Goal: Information Seeking & Learning: Check status

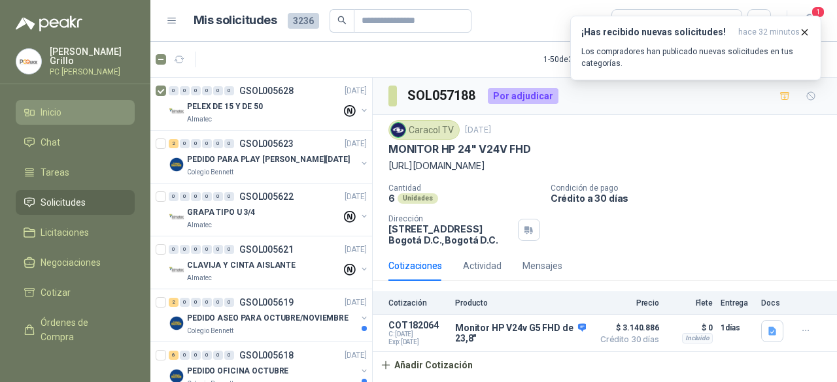
scroll to position [5, 0]
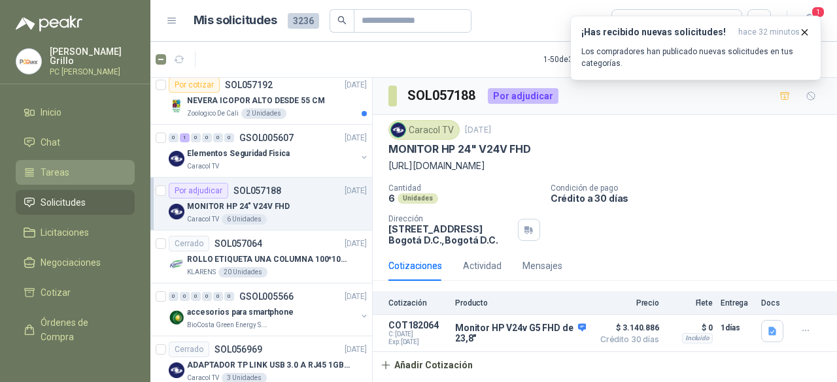
click at [48, 175] on span "Tareas" at bounding box center [55, 172] width 29 height 14
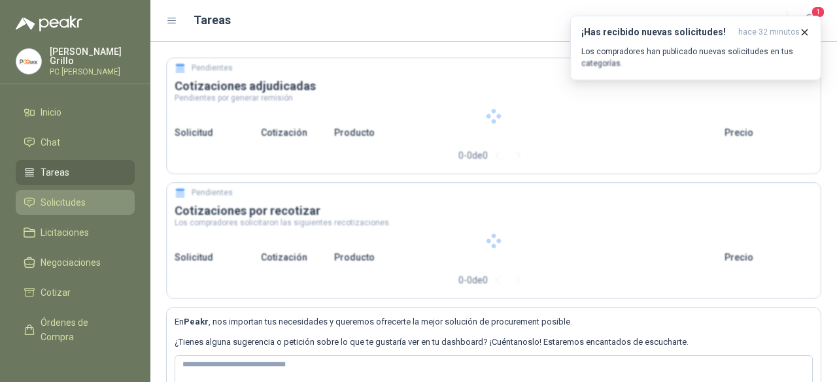
click at [44, 195] on span "Solicitudes" at bounding box center [63, 202] width 45 height 14
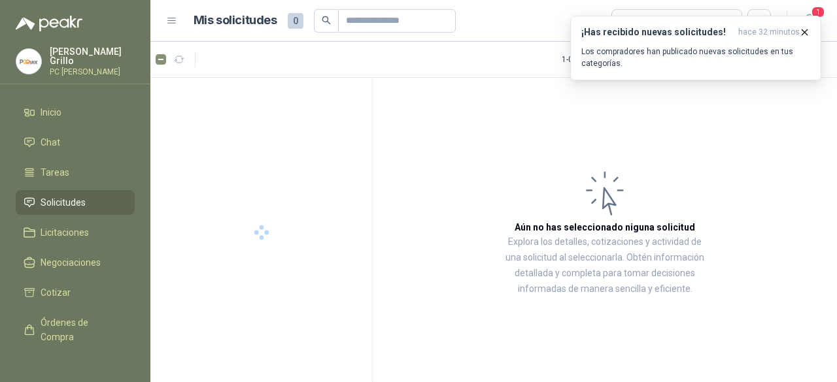
click at [44, 195] on span "Solicitudes" at bounding box center [63, 202] width 45 height 14
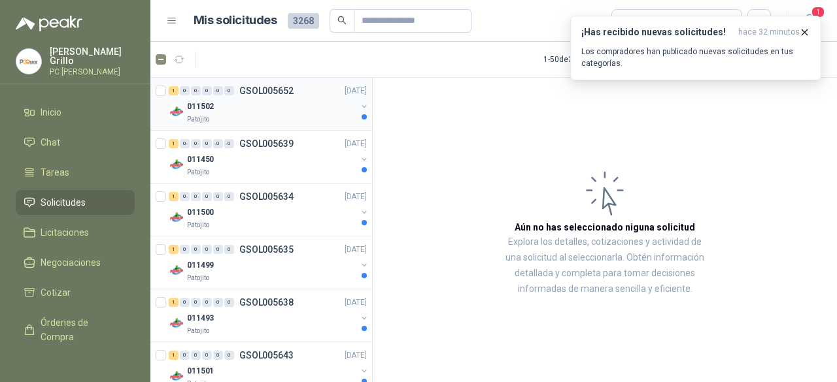
click at [226, 110] on div "011502" at bounding box center [271, 107] width 169 height 16
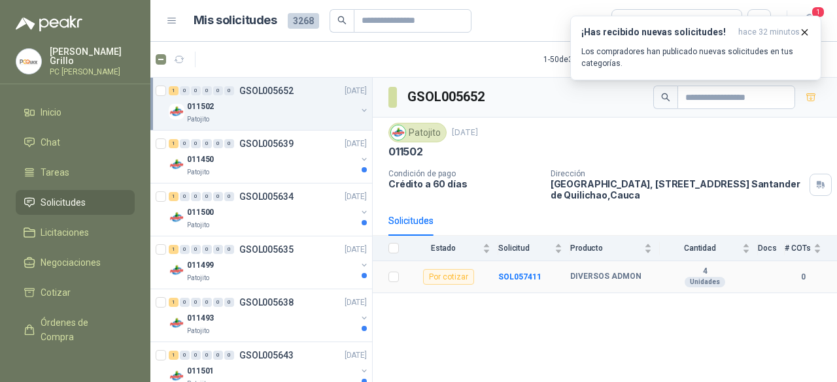
click at [592, 277] on b "DIVERSOS ADMON" at bounding box center [605, 277] width 71 height 10
click at [281, 160] on div "011450" at bounding box center [271, 160] width 169 height 16
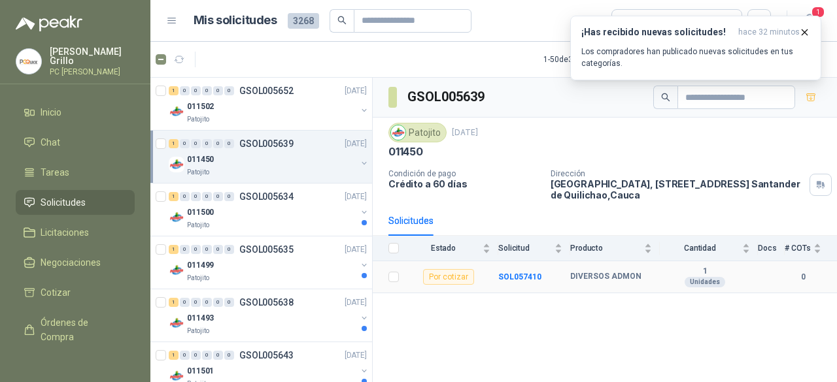
click at [526, 267] on td "SOL057410" at bounding box center [534, 278] width 72 height 32
click at [521, 274] on b "SOL057410" at bounding box center [519, 277] width 43 height 9
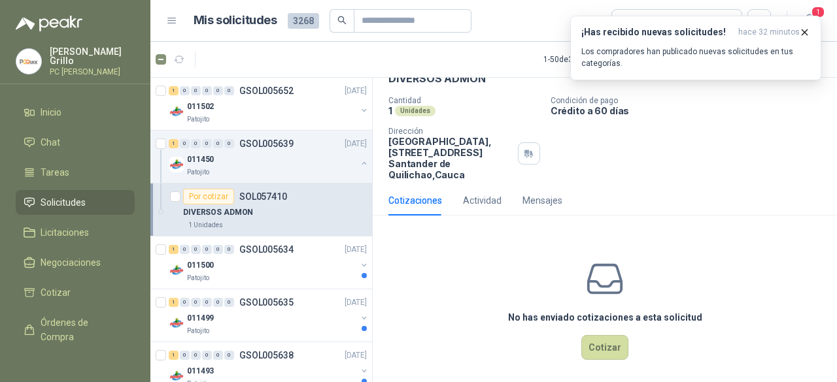
scroll to position [75, 0]
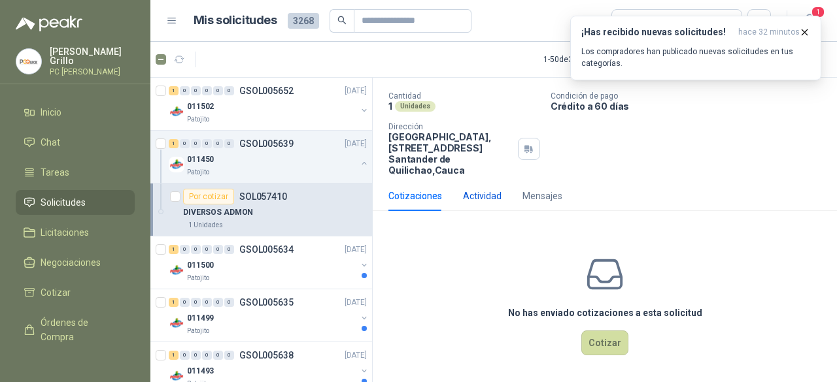
click at [465, 195] on div "Actividad" at bounding box center [482, 196] width 39 height 14
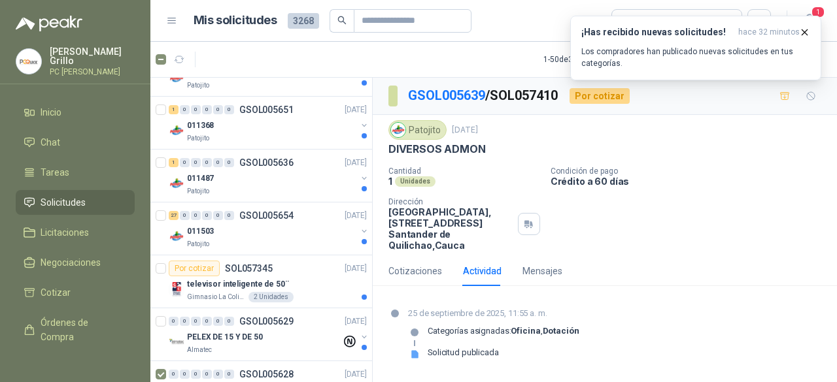
scroll to position [523, 0]
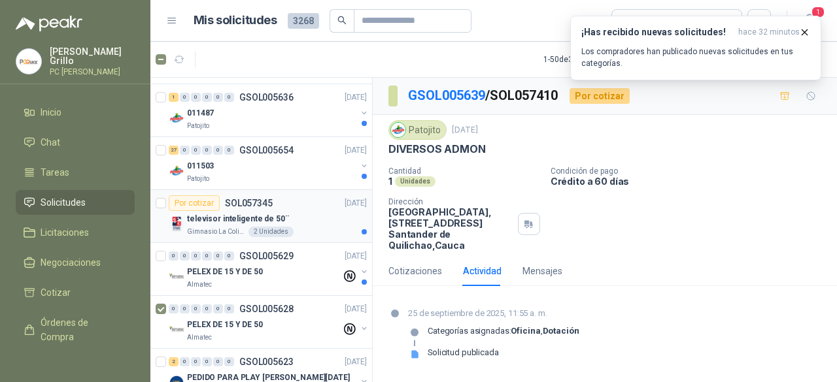
click at [268, 203] on p "SOL057345" at bounding box center [249, 203] width 48 height 9
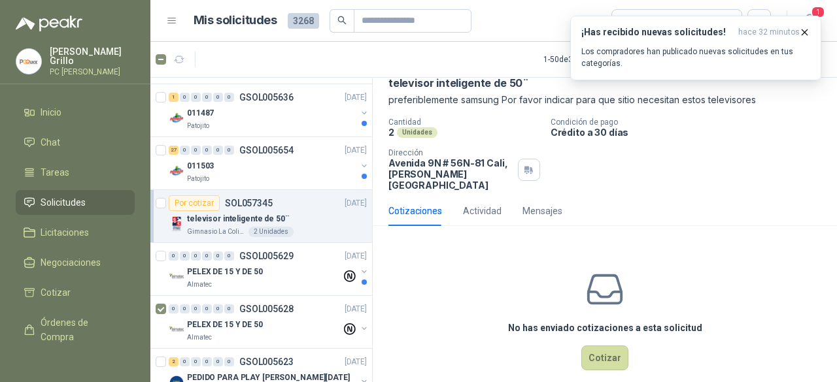
scroll to position [71, 0]
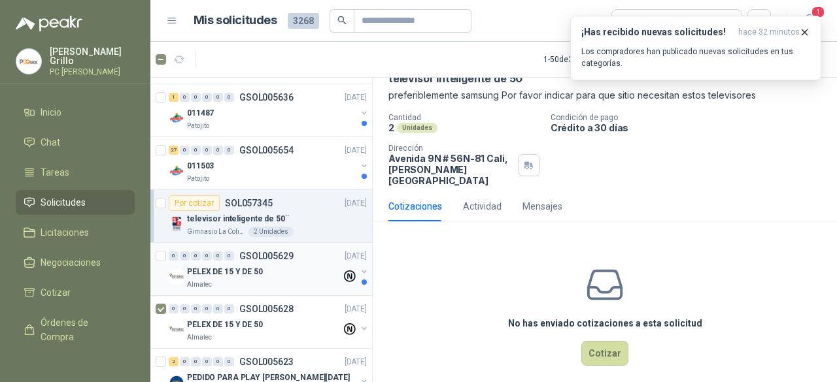
click at [245, 257] on p "GSOL005629" at bounding box center [266, 256] width 54 height 9
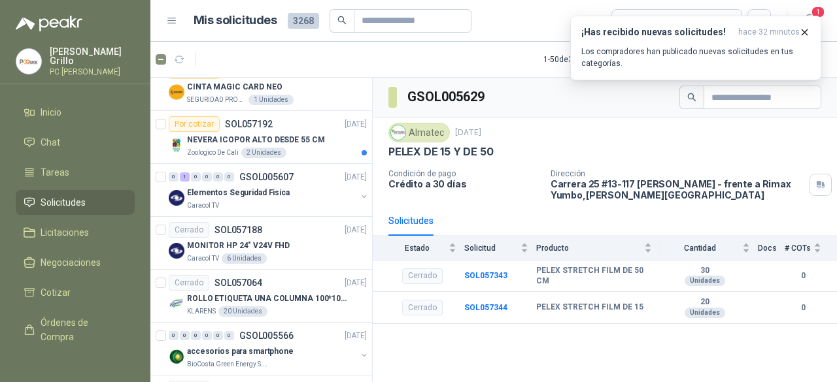
scroll to position [1308, 0]
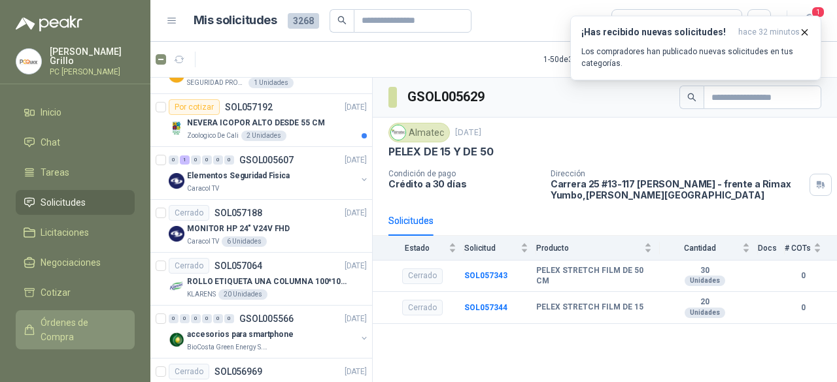
click at [55, 333] on span "Órdenes de Compra" at bounding box center [82, 330] width 82 height 29
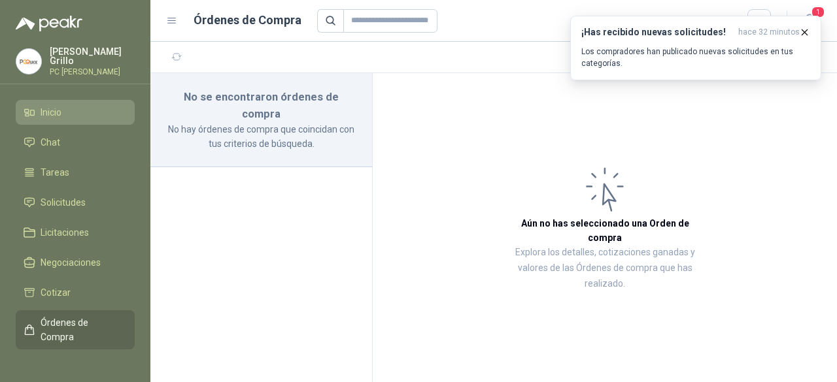
click at [55, 118] on link "Inicio" at bounding box center [75, 112] width 119 height 25
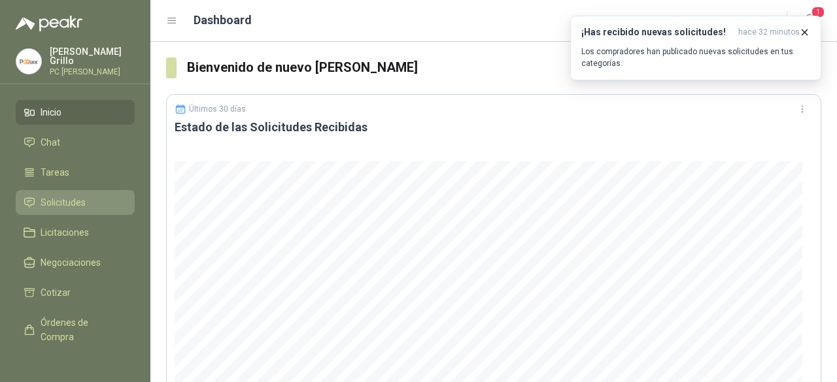
click at [75, 198] on span "Solicitudes" at bounding box center [63, 202] width 45 height 14
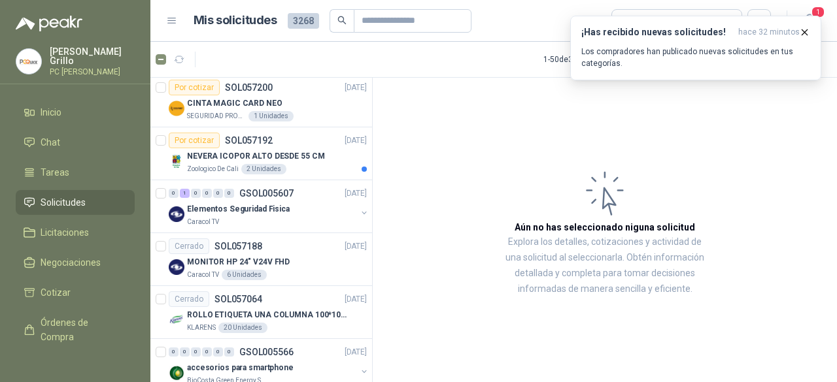
scroll to position [1242, 0]
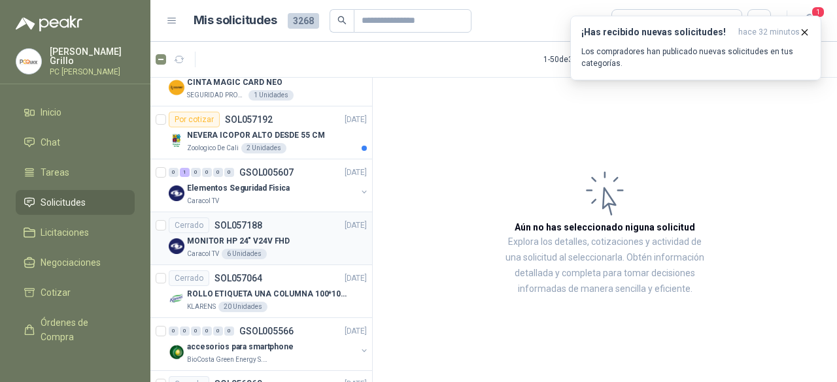
click at [262, 221] on div "Cerrado SOL057188 [DATE]" at bounding box center [268, 226] width 198 height 16
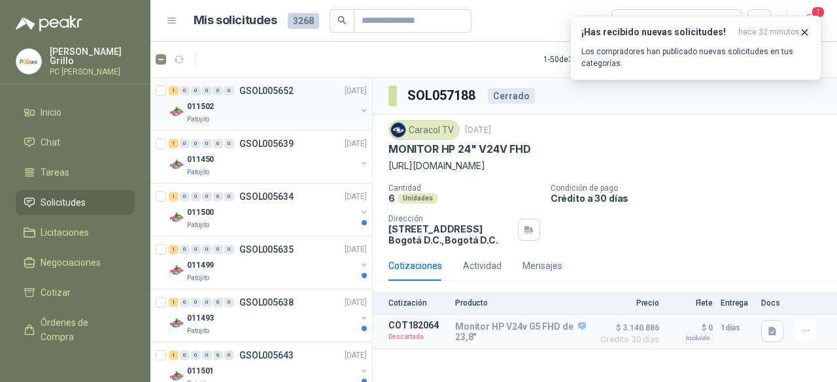
click at [242, 103] on div "011502" at bounding box center [271, 107] width 169 height 16
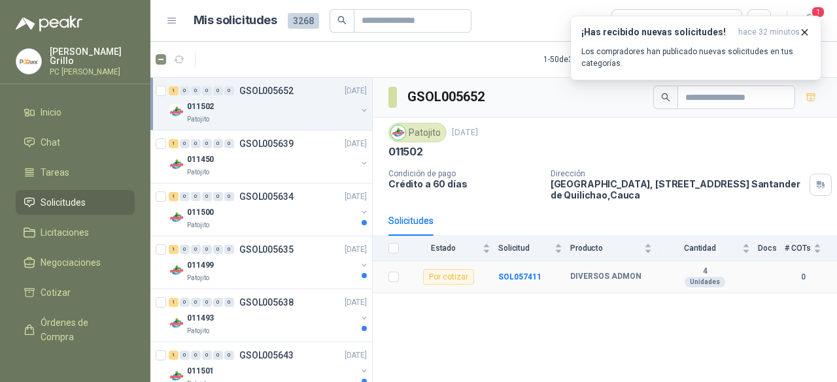
click at [516, 280] on td "SOL057411" at bounding box center [534, 278] width 72 height 32
click at [516, 276] on b "SOL057411" at bounding box center [519, 277] width 43 height 9
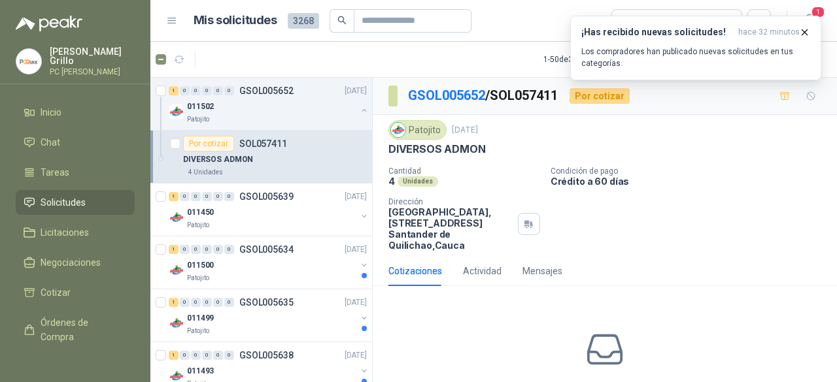
click at [433, 150] on p "DIVERSOS ADMON" at bounding box center [436, 150] width 97 height 14
click at [486, 264] on div "Actividad" at bounding box center [482, 271] width 39 height 14
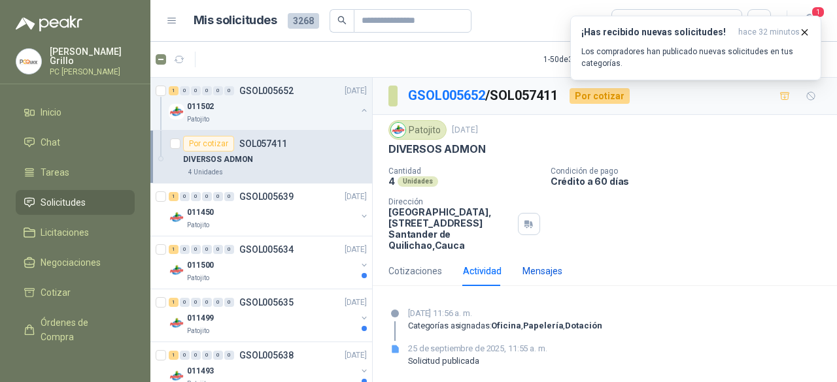
click at [530, 270] on div "Mensajes" at bounding box center [542, 271] width 40 height 14
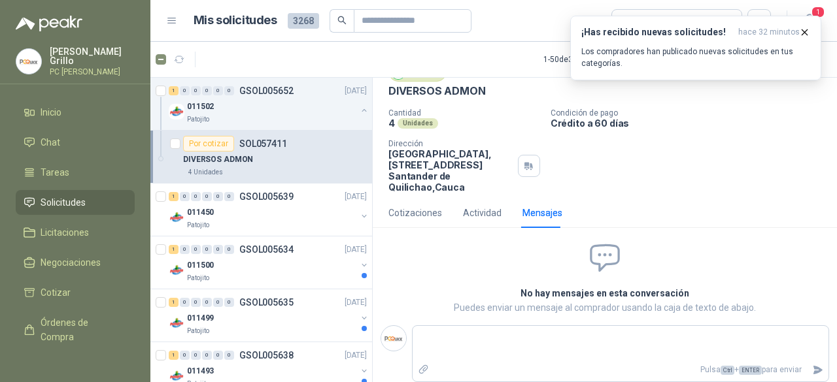
scroll to position [59, 0]
click at [475, 210] on div "Actividad" at bounding box center [482, 212] width 39 height 14
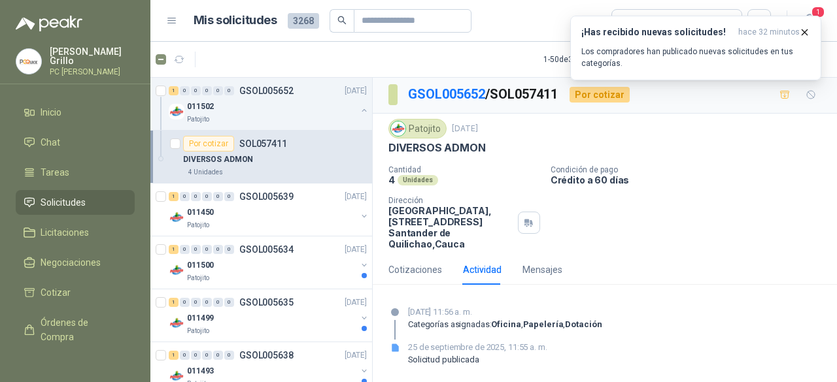
scroll to position [0, 0]
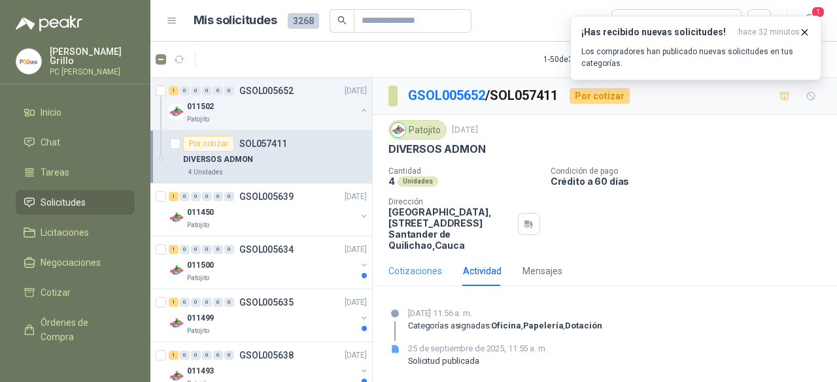
click at [420, 262] on div "Cotizaciones" at bounding box center [415, 271] width 54 height 30
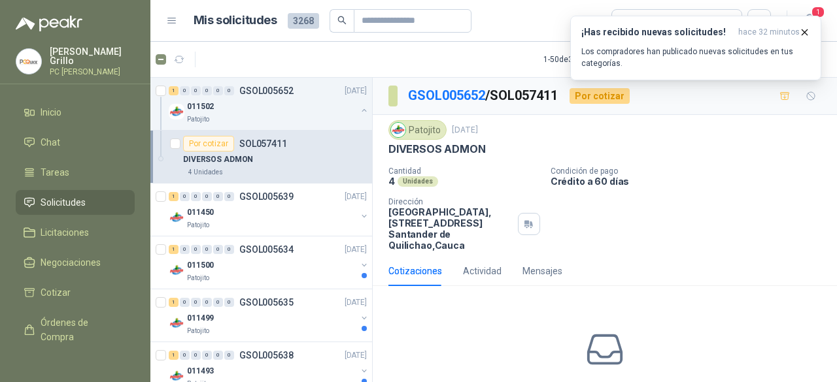
click at [589, 93] on div "Por cotizar" at bounding box center [599, 96] width 60 height 16
click at [456, 97] on link "GSOL005652" at bounding box center [446, 96] width 77 height 16
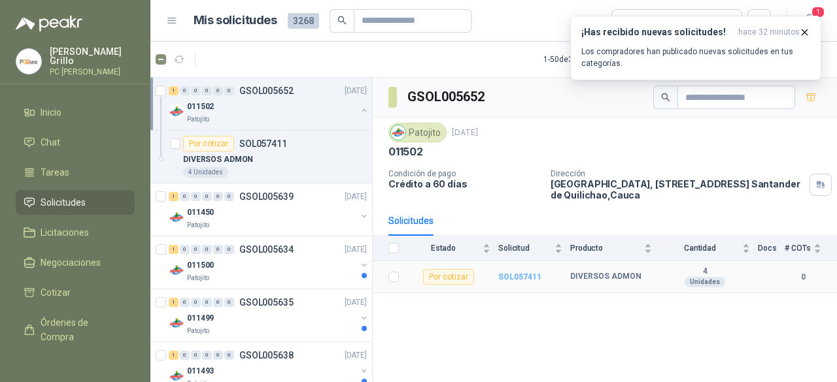
click at [508, 277] on b "SOL057411" at bounding box center [519, 277] width 43 height 9
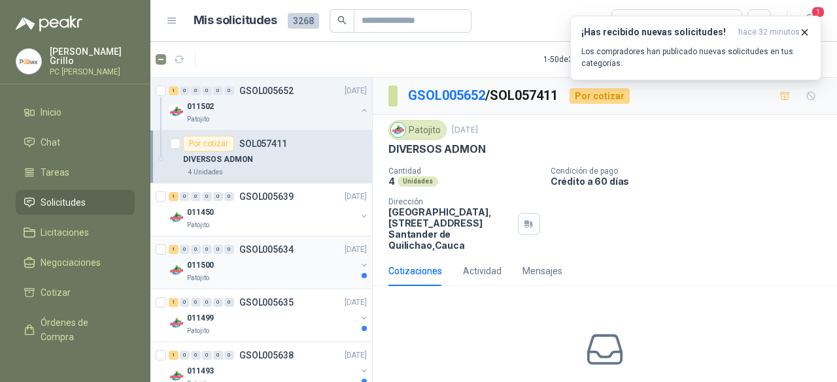
click at [359, 271] on div at bounding box center [364, 270] width 10 height 21
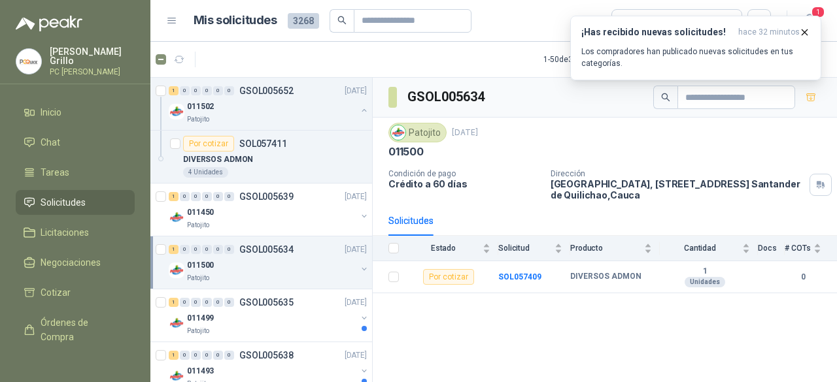
click at [359, 271] on button "button" at bounding box center [364, 269] width 10 height 10
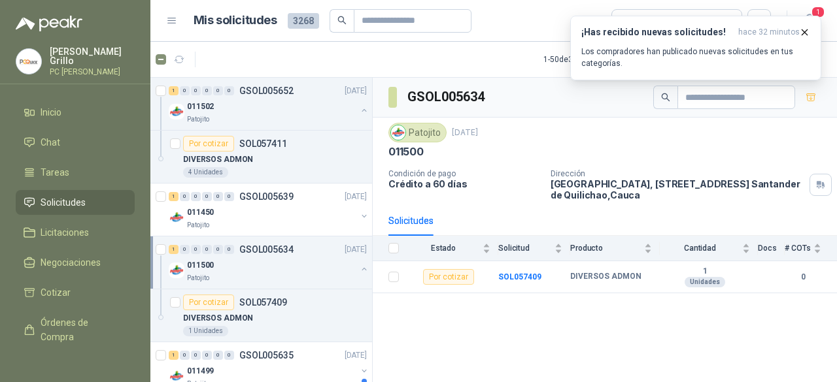
click at [359, 271] on button "button" at bounding box center [364, 269] width 10 height 10
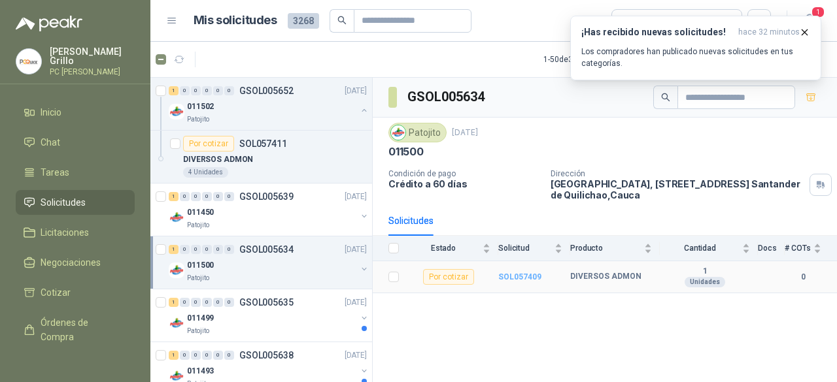
click at [525, 274] on b "SOL057409" at bounding box center [519, 277] width 43 height 9
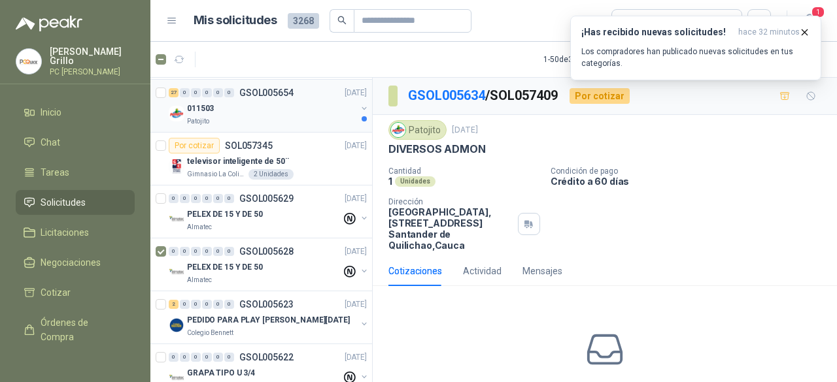
scroll to position [654, 0]
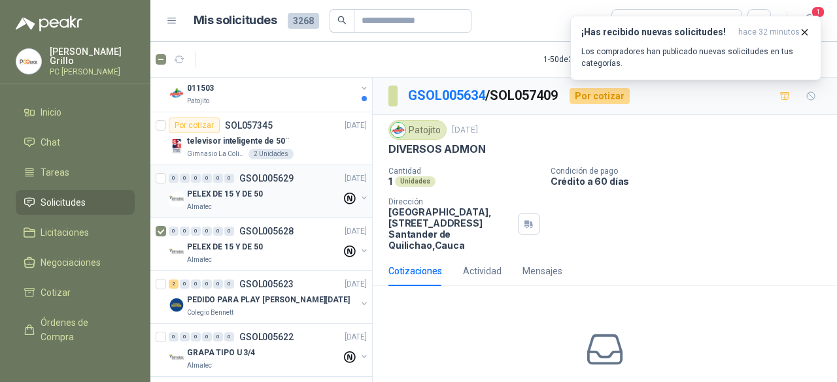
click at [359, 195] on button "button" at bounding box center [364, 198] width 10 height 10
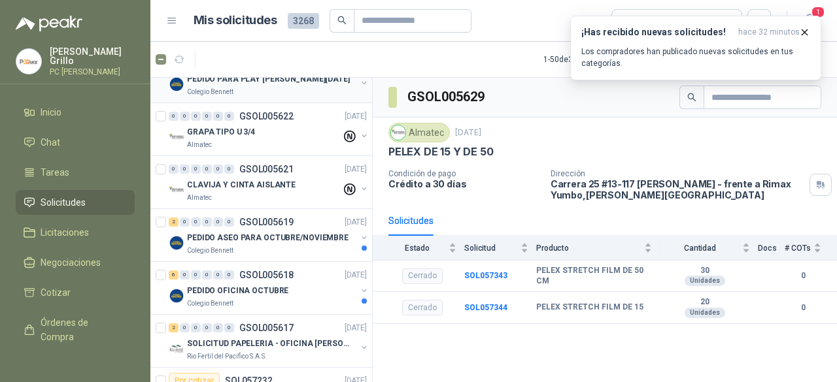
scroll to position [1046, 0]
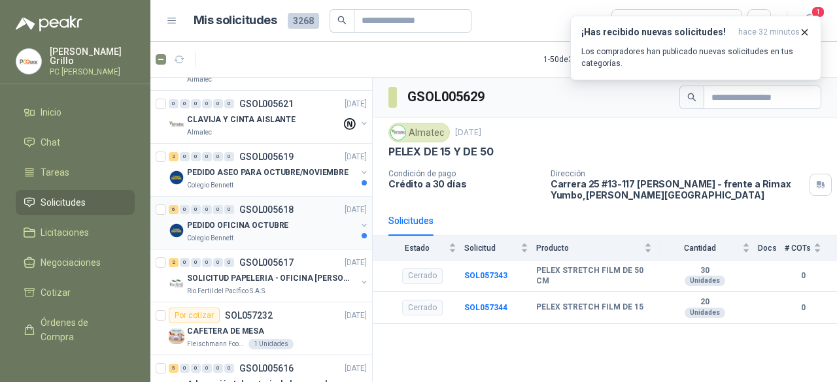
click at [305, 223] on div "PEDIDO OFICINA OCTUBRE" at bounding box center [271, 226] width 169 height 16
